Goal: Answer question/provide support: Share knowledge or assist other users

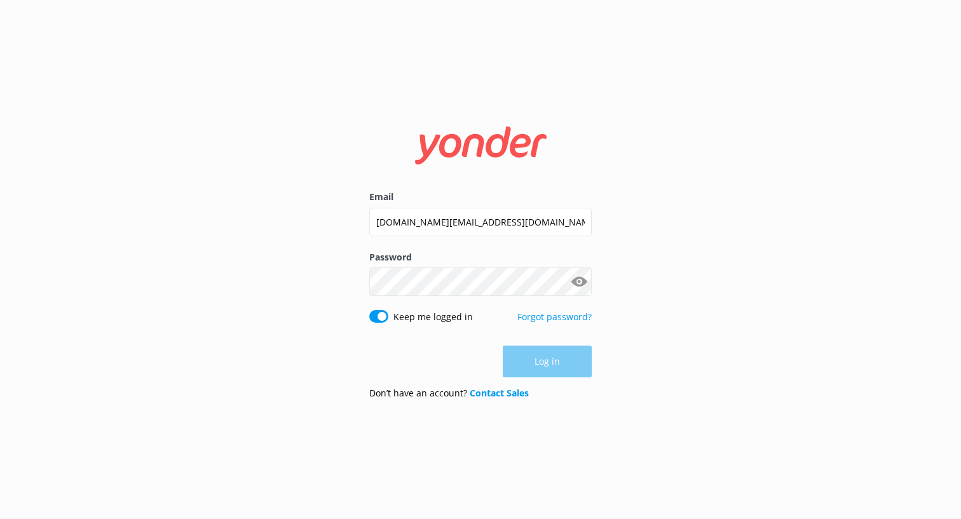
type input "[DOMAIN_NAME][EMAIL_ADDRESS][DOMAIN_NAME]"
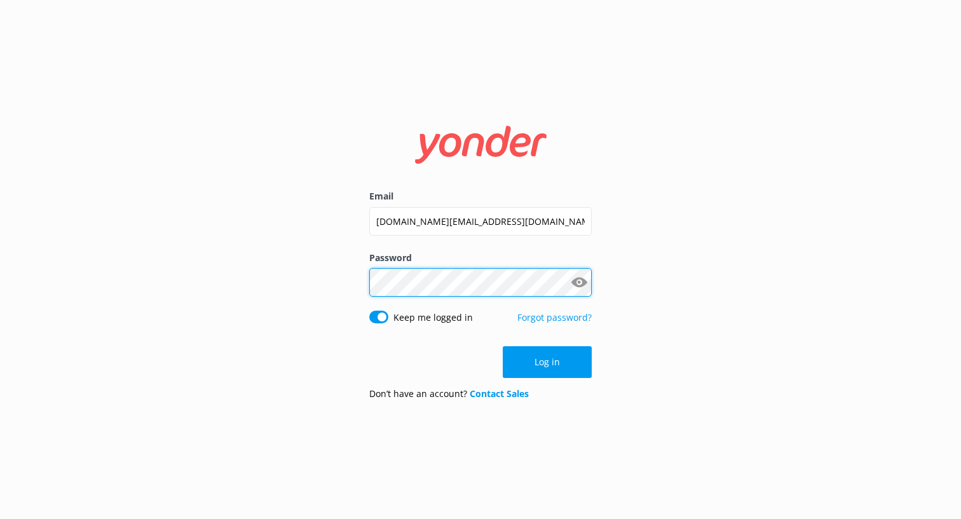
click at [547, 362] on button "Log in" at bounding box center [547, 362] width 89 height 32
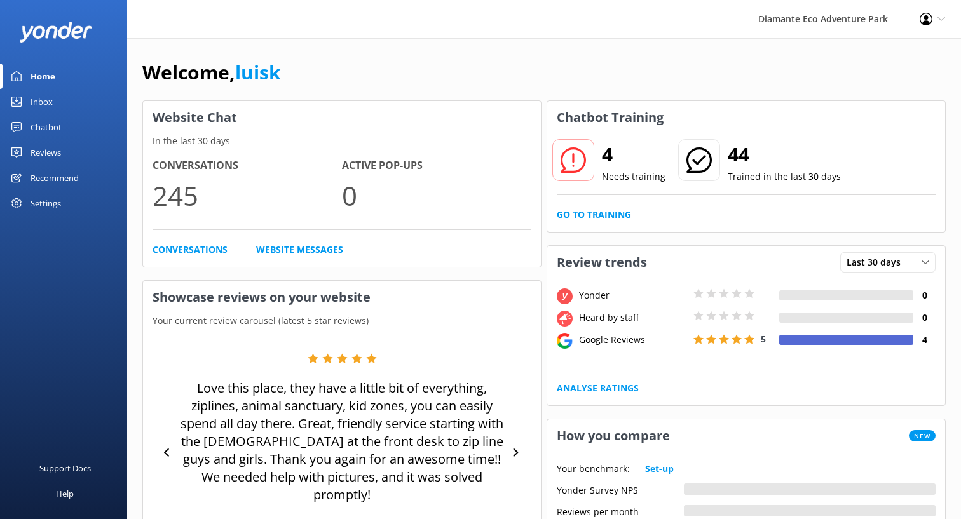
click at [601, 216] on link "Go to Training" at bounding box center [594, 215] width 74 height 14
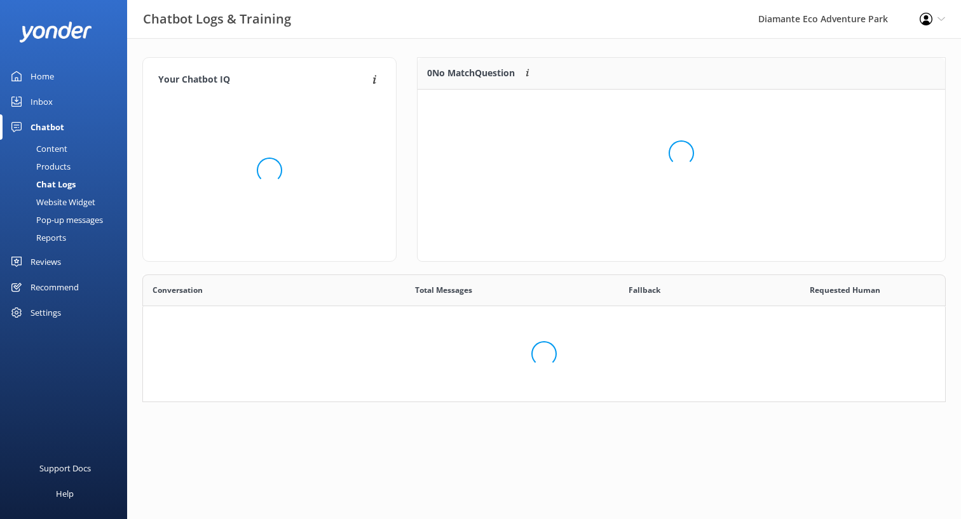
scroll to position [160, 528]
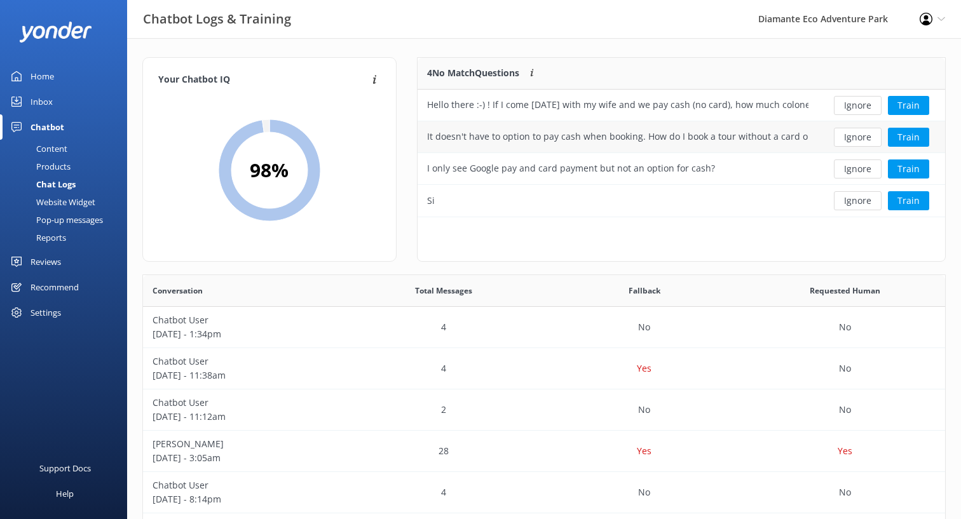
click at [813, 138] on div "It doesn't have to option to pay cash when booking. How do I book a tour withou…" at bounding box center [618, 137] width 400 height 32
click at [898, 109] on button "Train" at bounding box center [908, 105] width 41 height 19
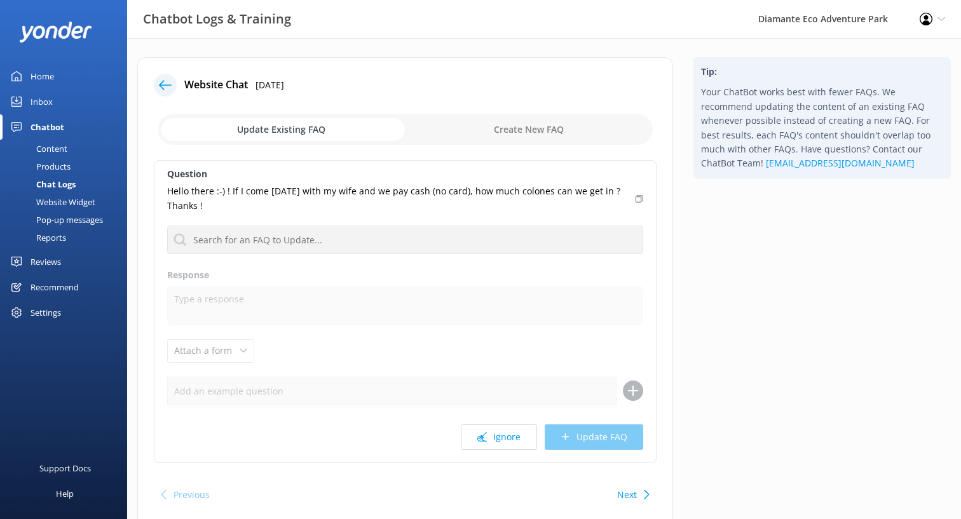
click at [163, 92] on div at bounding box center [165, 85] width 23 height 23
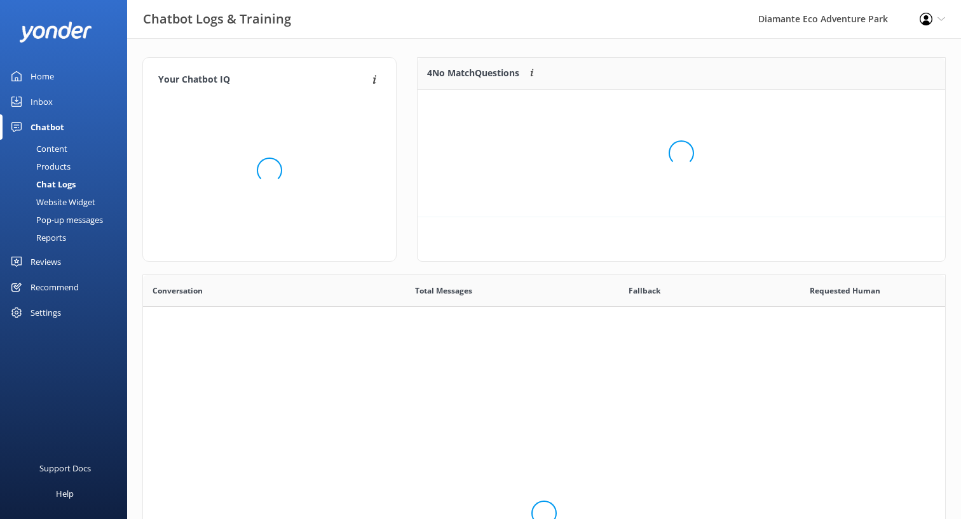
scroll to position [446, 802]
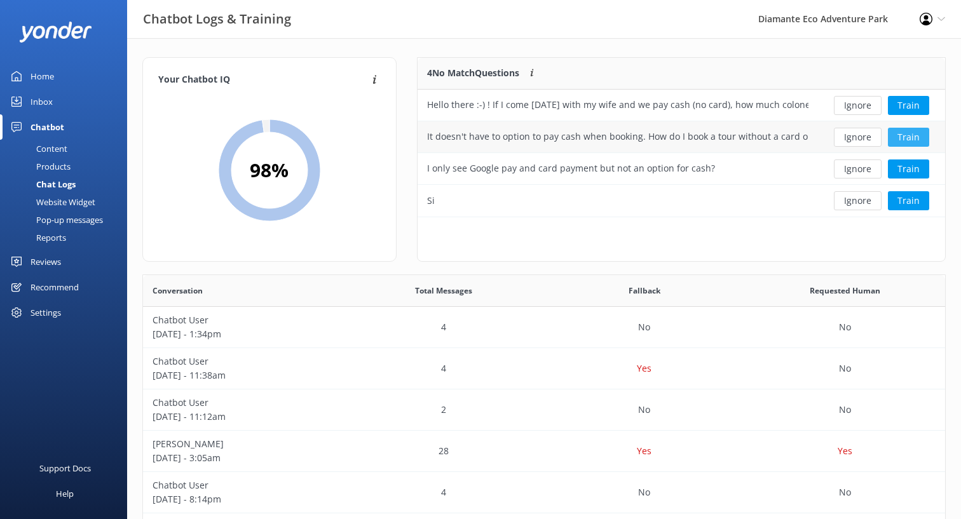
click at [905, 138] on button "Train" at bounding box center [908, 137] width 41 height 19
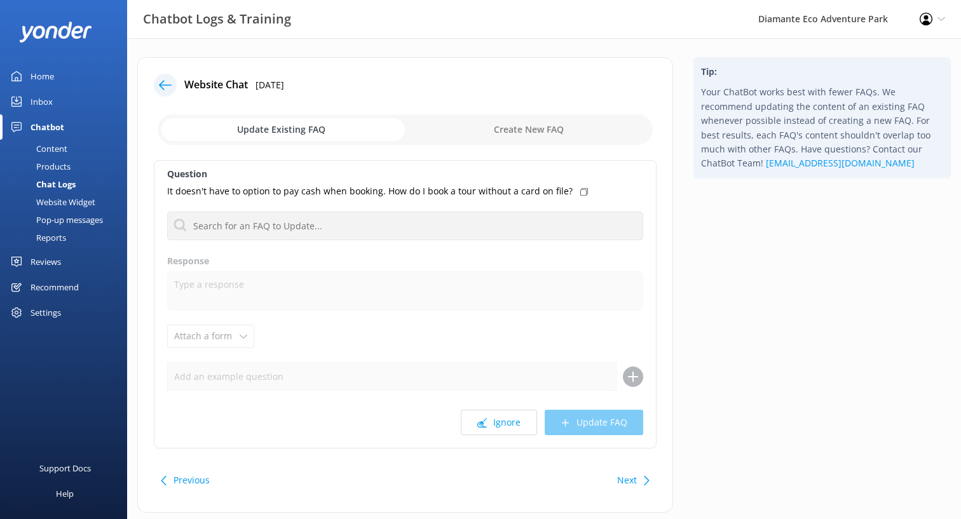
click at [165, 90] on icon at bounding box center [165, 85] width 13 height 13
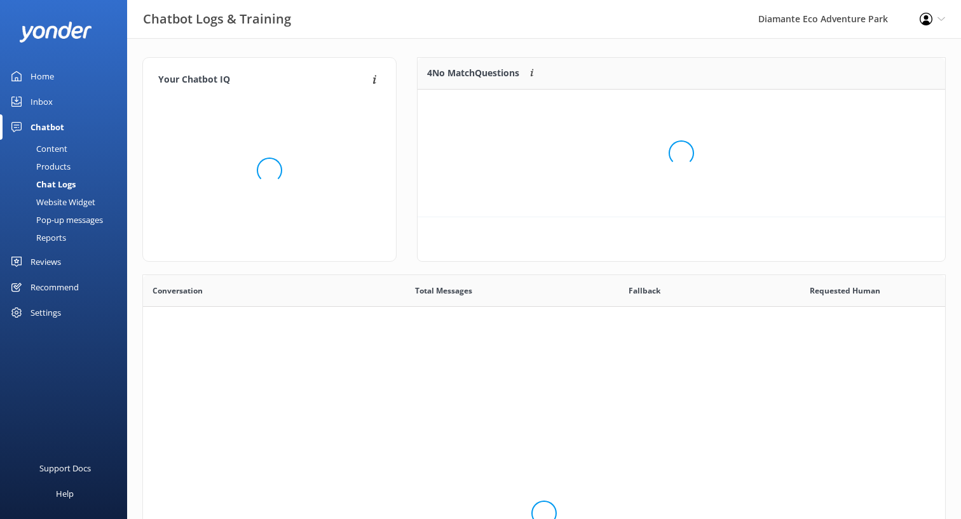
scroll to position [1, 1]
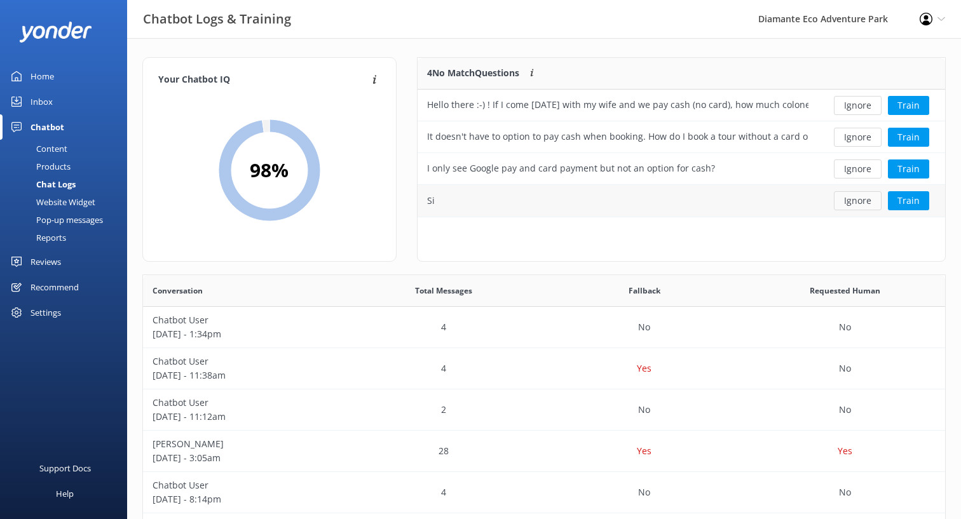
click at [868, 200] on button "Ignore" at bounding box center [858, 200] width 48 height 19
click at [47, 126] on div "Chatbot" at bounding box center [48, 126] width 34 height 25
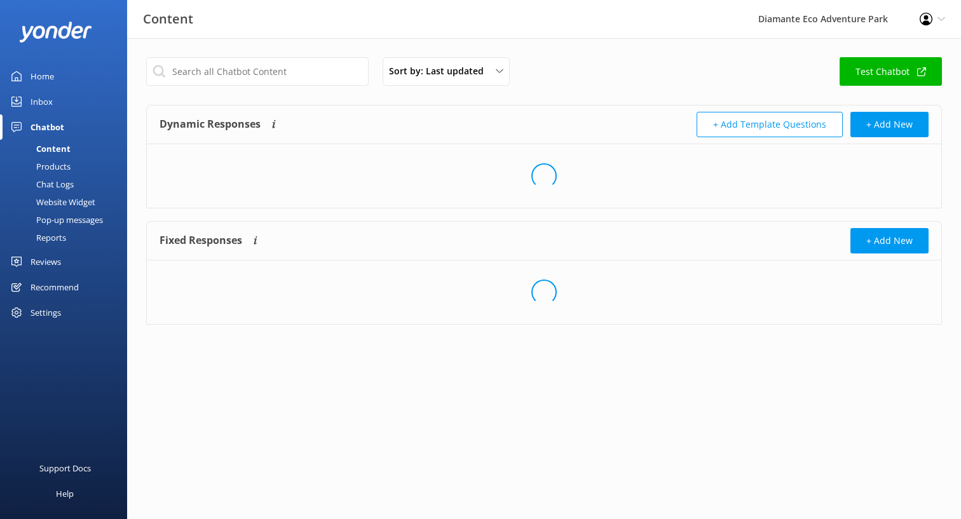
click at [52, 266] on div "Reviews" at bounding box center [46, 261] width 31 height 25
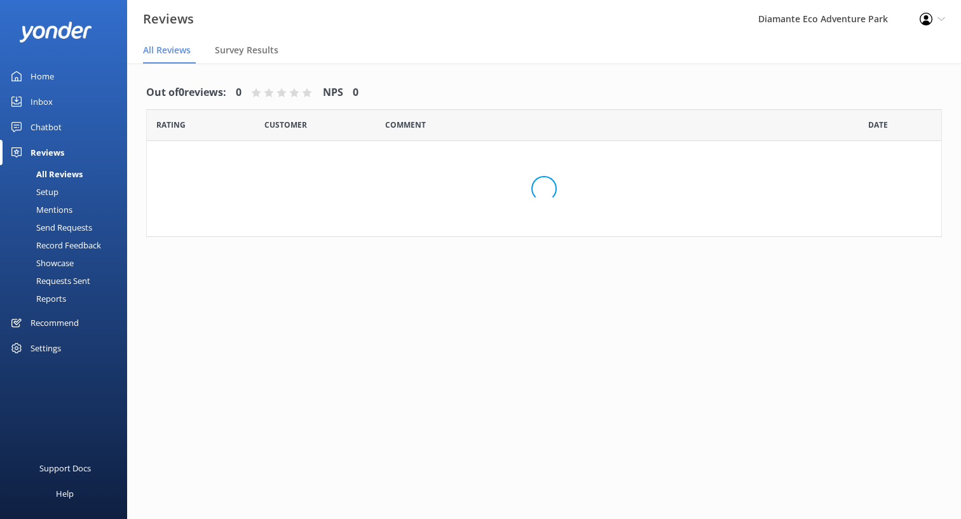
click at [50, 102] on div "Inbox" at bounding box center [42, 101] width 22 height 25
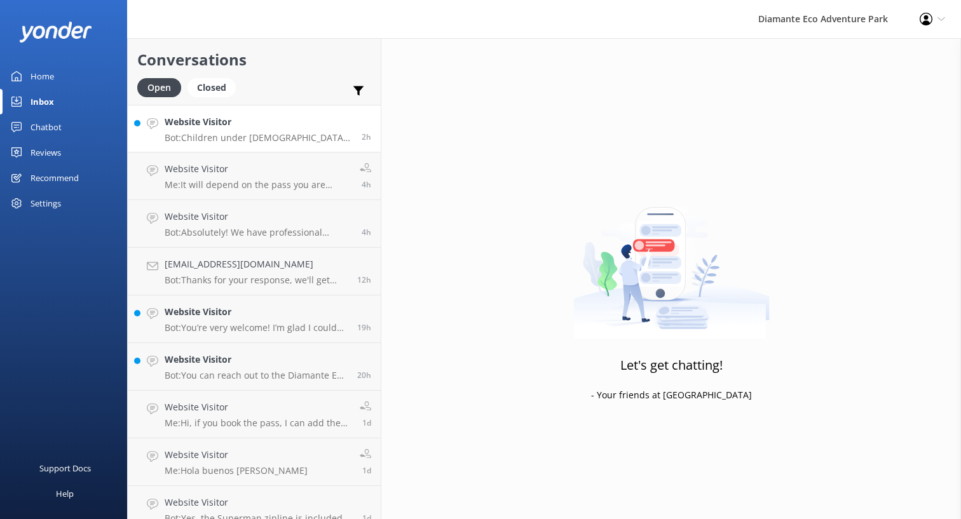
click at [277, 139] on p "Bot: Children under [DEMOGRAPHIC_DATA] can enter Diamante Eco Adventure Park fr…" at bounding box center [258, 137] width 187 height 11
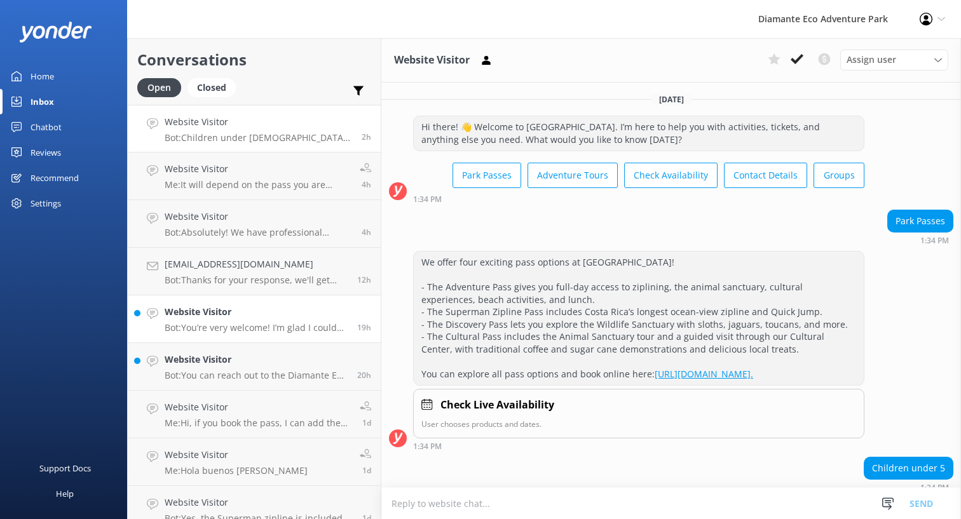
click at [292, 310] on h4 "Website Visitor" at bounding box center [256, 312] width 183 height 14
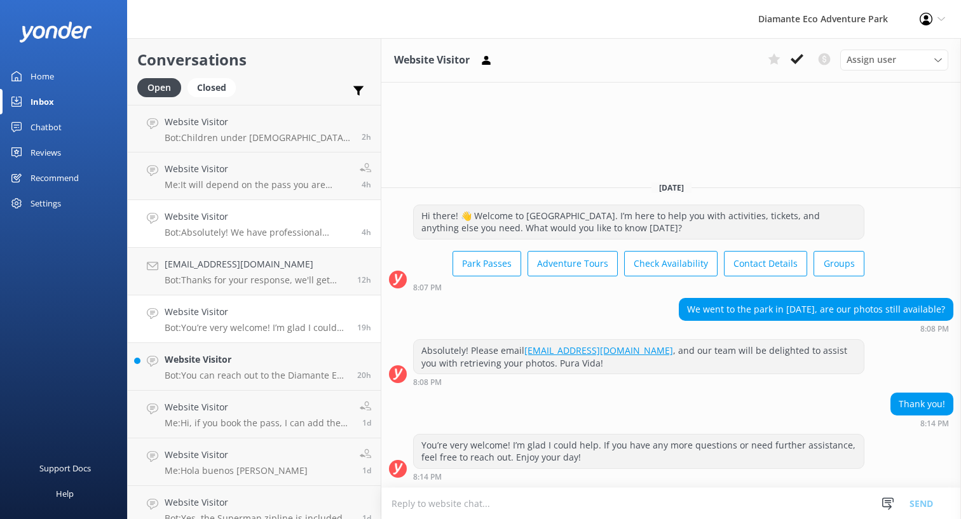
click at [279, 213] on h4 "Website Visitor" at bounding box center [258, 217] width 187 height 14
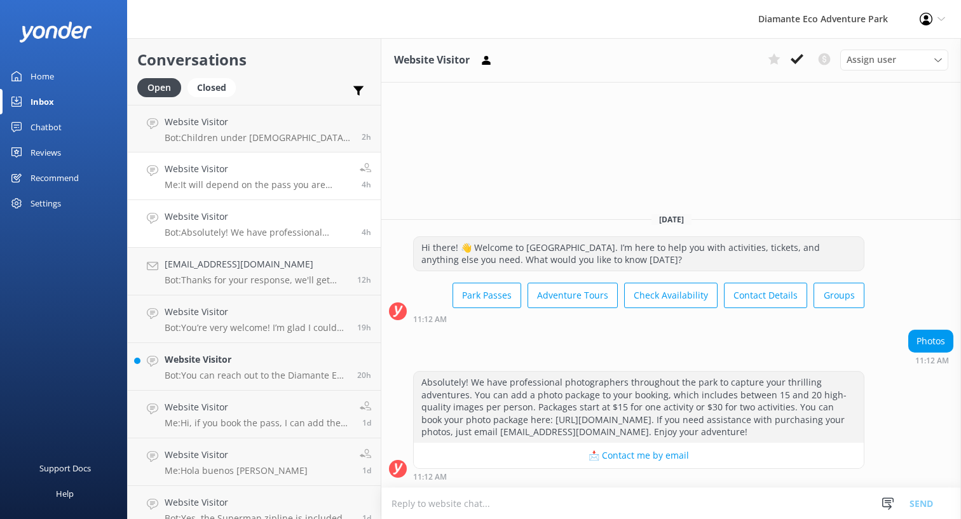
click at [286, 195] on link "Website Visitor Me: It will depend on the pass you are doing 4h" at bounding box center [254, 177] width 253 height 48
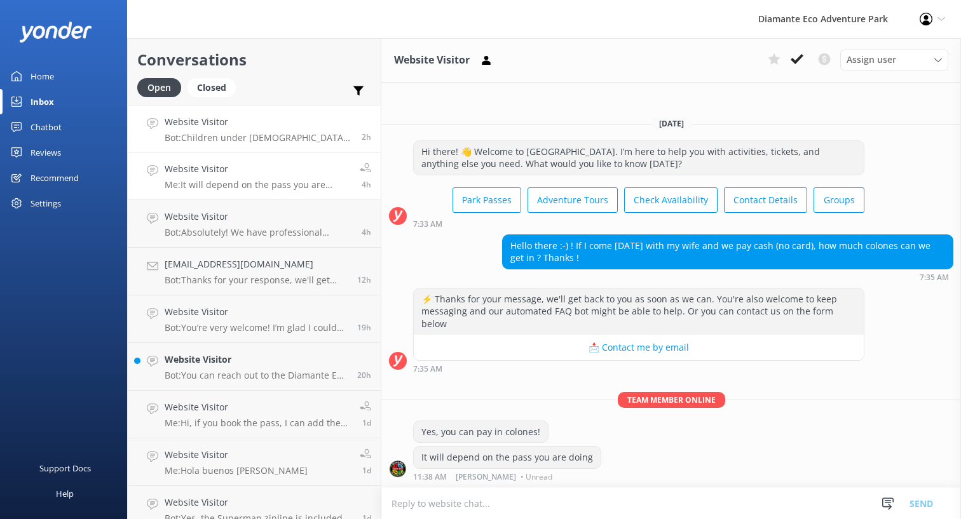
click at [210, 130] on div "Website Visitor Bot: Children under [DEMOGRAPHIC_DATA] can enter Diamante Eco A…" at bounding box center [258, 128] width 187 height 27
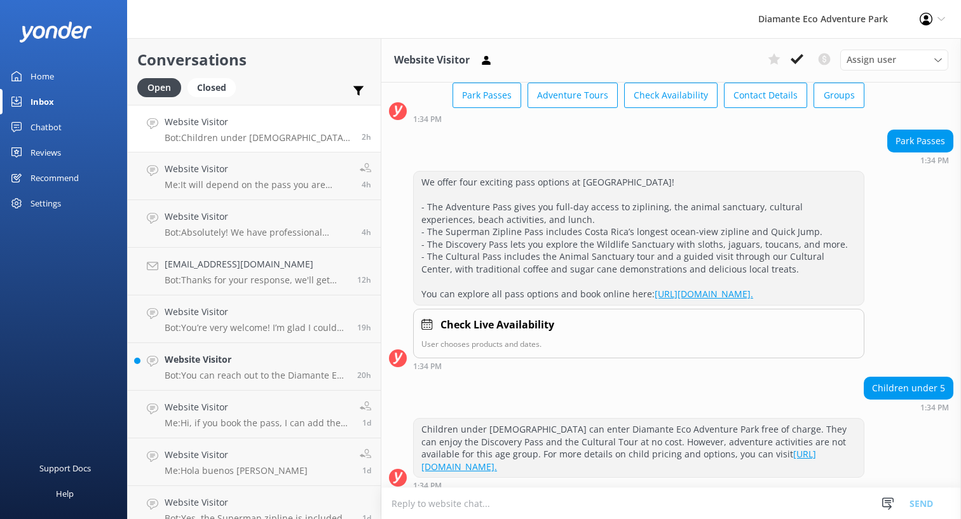
scroll to position [93, 0]
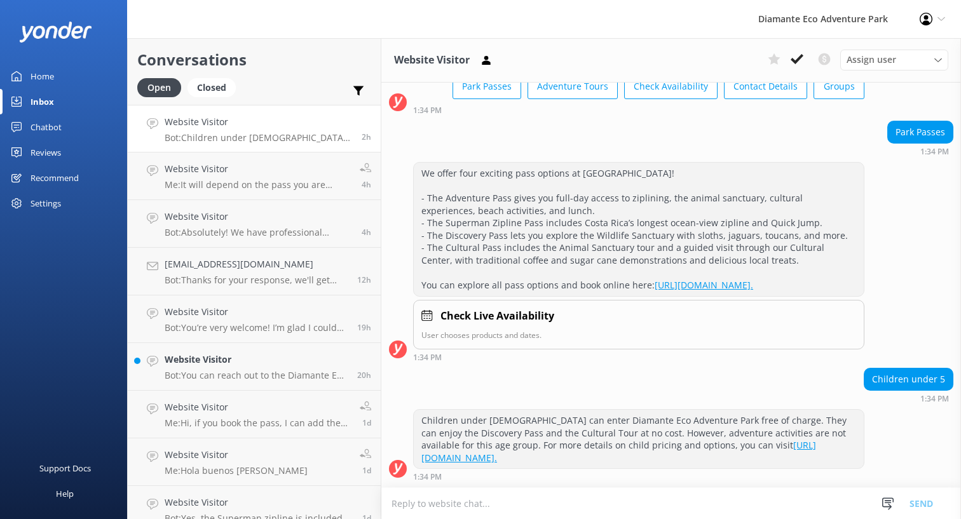
click at [55, 79] on link "Home" at bounding box center [63, 76] width 127 height 25
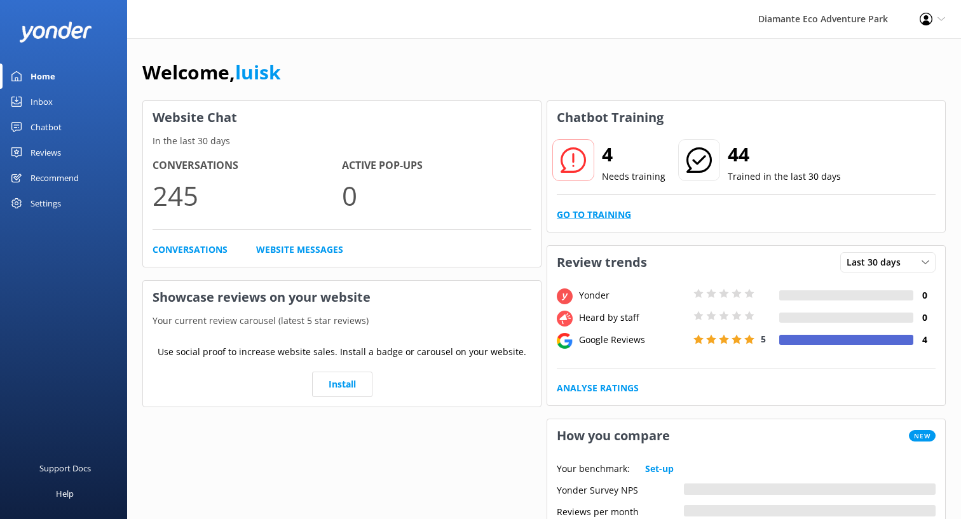
click at [606, 217] on link "Go to Training" at bounding box center [594, 215] width 74 height 14
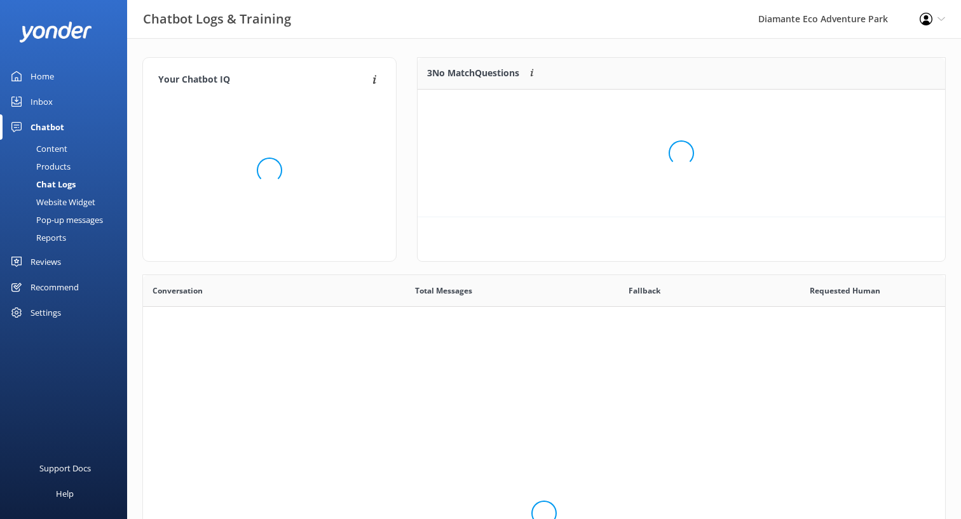
scroll to position [128, 528]
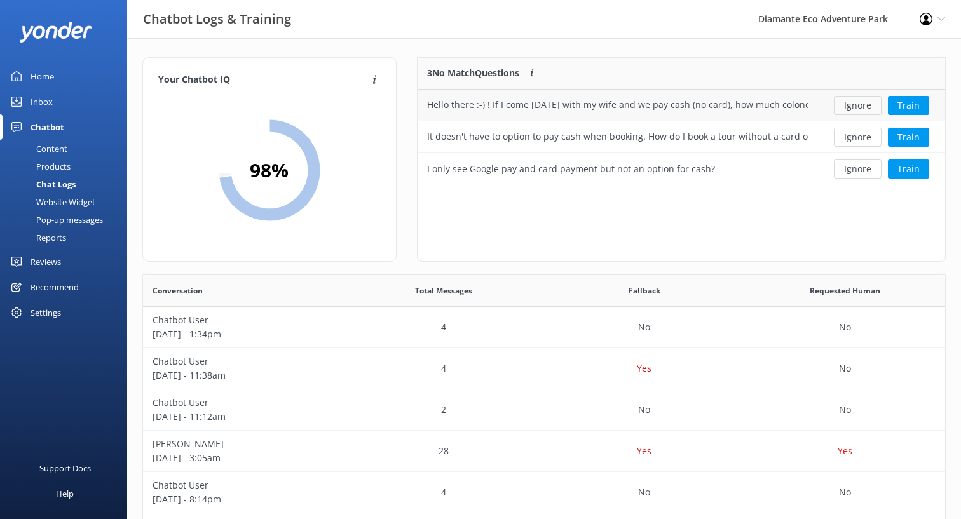
click at [855, 106] on button "Ignore" at bounding box center [858, 105] width 48 height 19
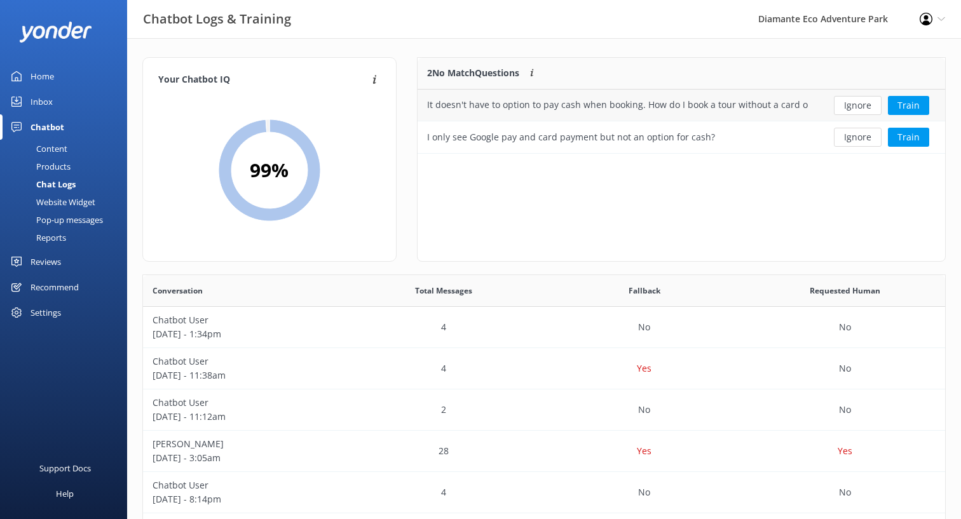
scroll to position [96, 528]
click at [856, 111] on button "Ignore" at bounding box center [858, 105] width 48 height 19
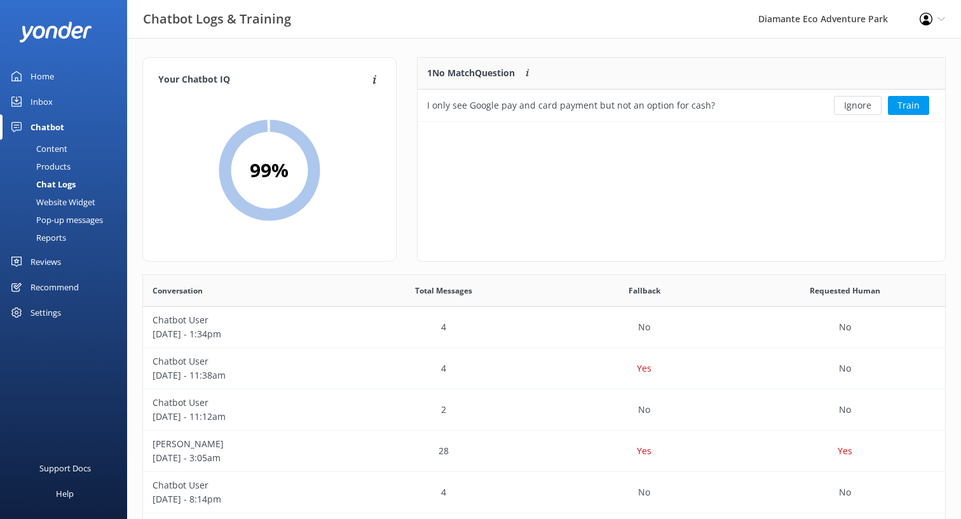
scroll to position [64, 528]
click at [856, 108] on button "Ignore" at bounding box center [858, 105] width 48 height 19
